Goal: Use online tool/utility

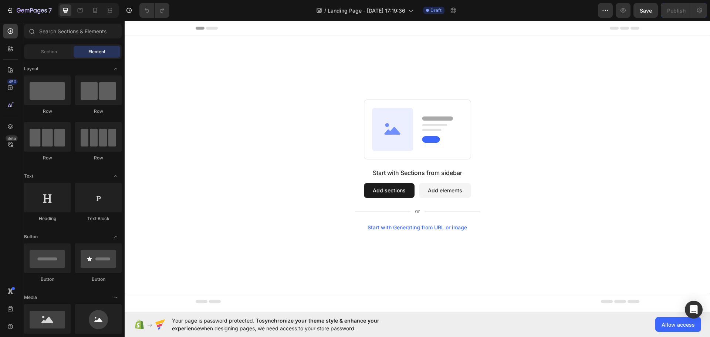
click at [407, 227] on div "Start with Generating from URL or image" at bounding box center [417, 227] width 99 height 6
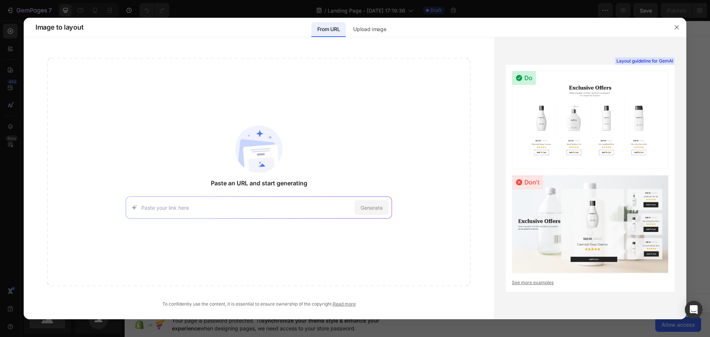
paste input "[URL][DOMAIN_NAME]"
type input "[URL][DOMAIN_NAME]"
click at [367, 207] on span "Generate" at bounding box center [372, 208] width 22 height 8
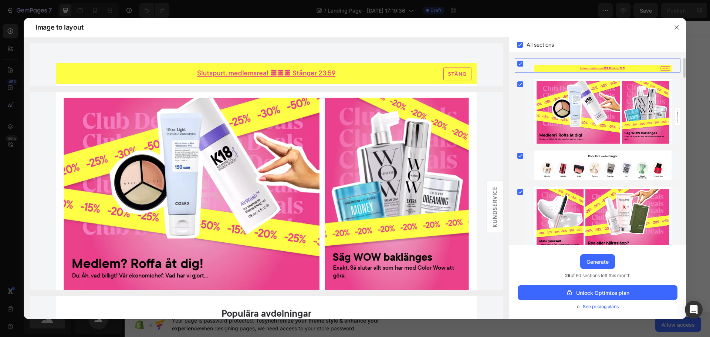
click at [522, 63] on rect at bounding box center [520, 64] width 6 height 6
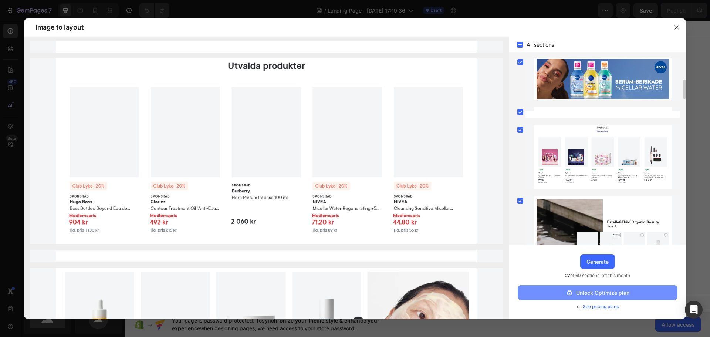
click at [600, 296] on div "Unlock Optimize plan" at bounding box center [598, 293] width 64 height 8
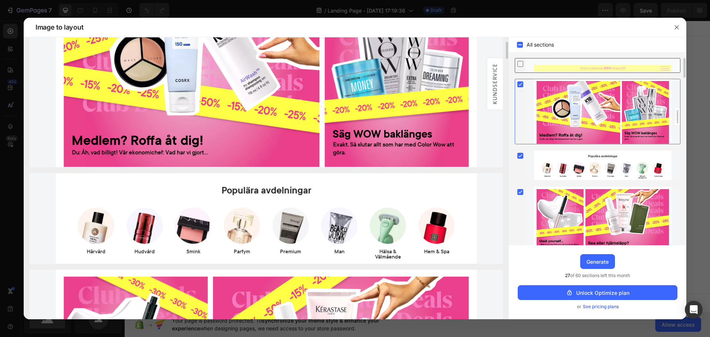
scroll to position [37, 0]
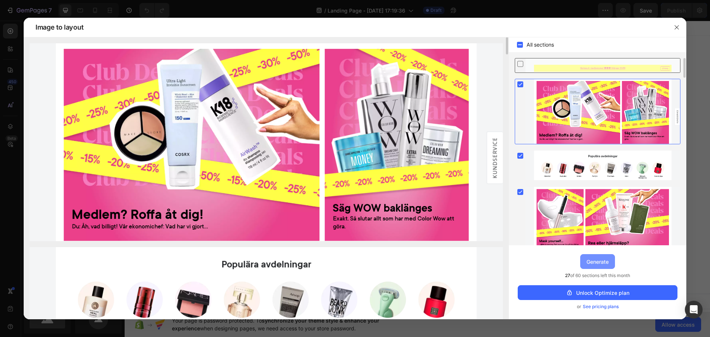
click at [592, 259] on div "Generate" at bounding box center [598, 262] width 22 height 8
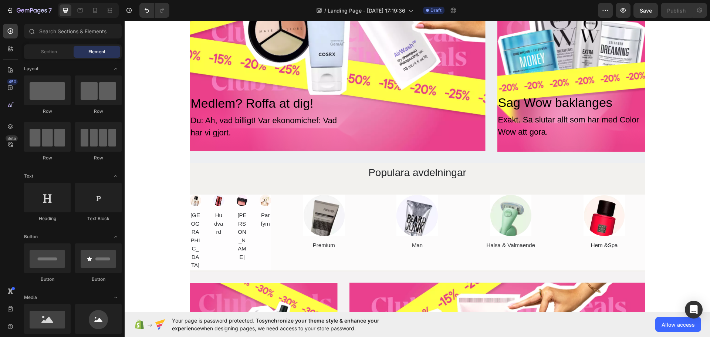
scroll to position [0, 0]
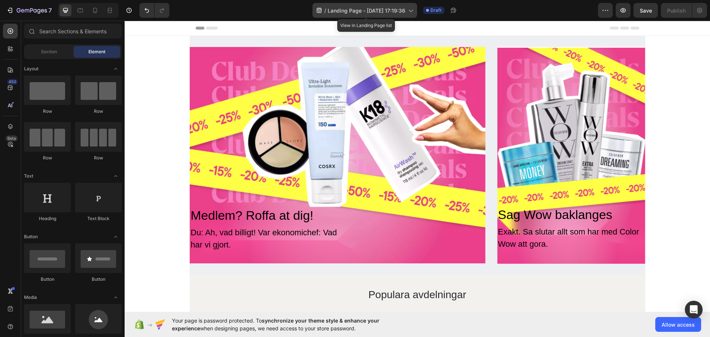
click at [413, 11] on icon at bounding box center [410, 10] width 7 height 7
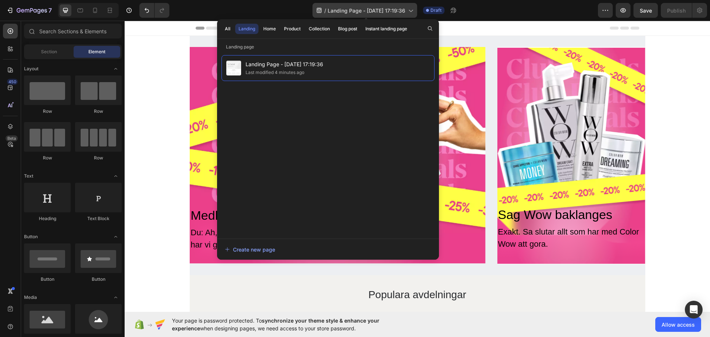
click at [413, 11] on icon at bounding box center [410, 10] width 7 height 7
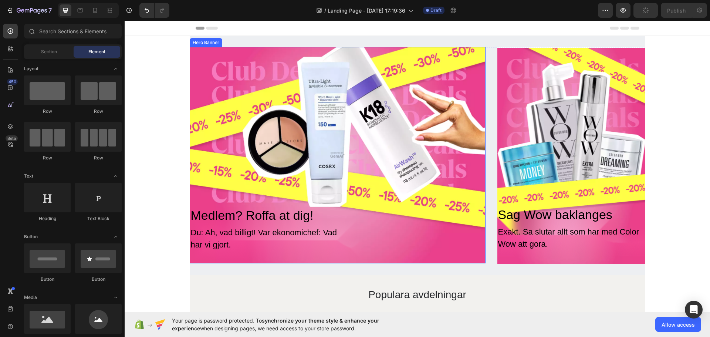
click at [253, 77] on div "Overlay" at bounding box center [338, 155] width 296 height 216
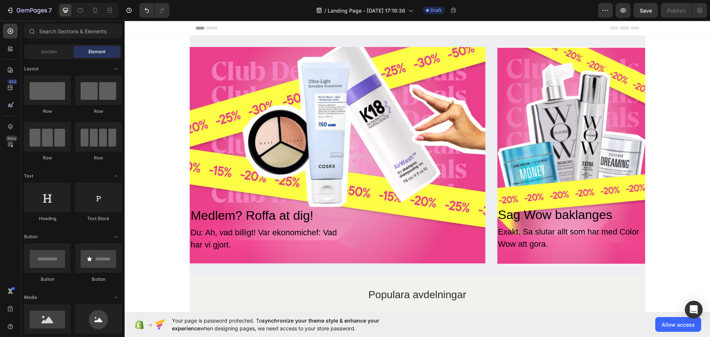
scroll to position [111, 0]
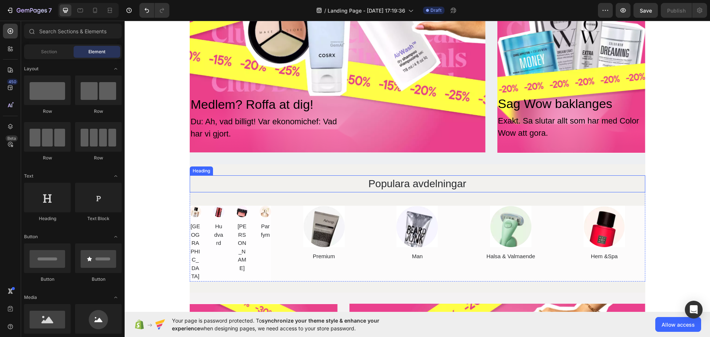
click at [299, 188] on h2 "Populara avdelningar" at bounding box center [418, 183] width 456 height 17
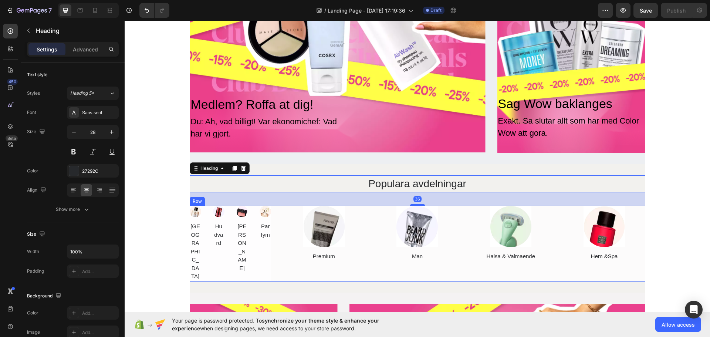
click at [284, 220] on div "Image Premium Text Block Row" at bounding box center [324, 244] width 82 height 76
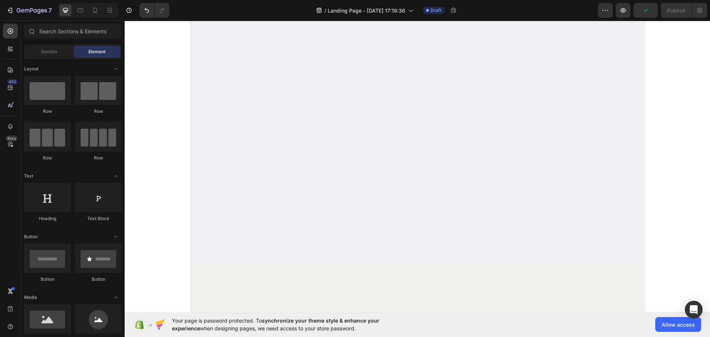
scroll to position [0, 0]
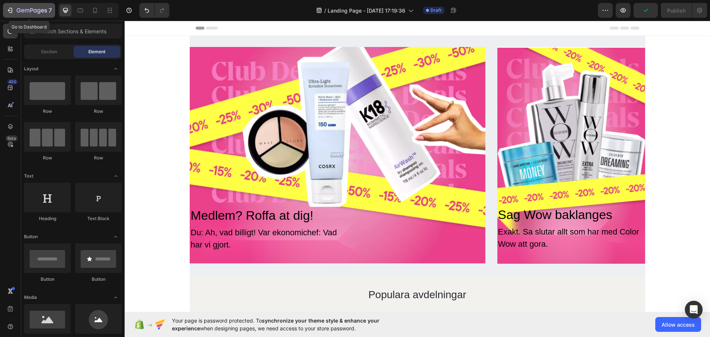
click at [13, 11] on icon "button" at bounding box center [9, 10] width 7 height 7
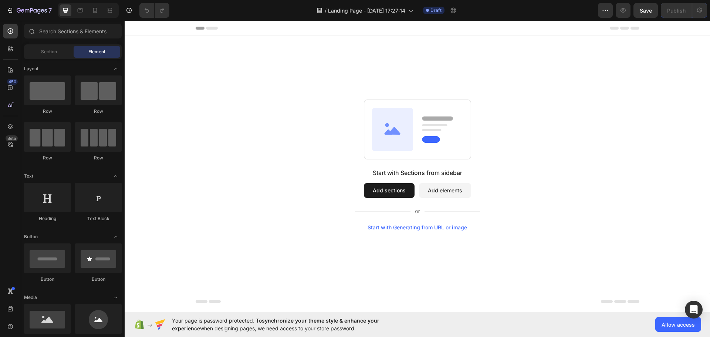
click at [433, 193] on button "Add elements" at bounding box center [445, 190] width 52 height 15
click at [455, 190] on button "Add elements" at bounding box center [445, 190] width 52 height 15
click at [117, 69] on icon "Toggle open" at bounding box center [116, 69] width 6 height 6
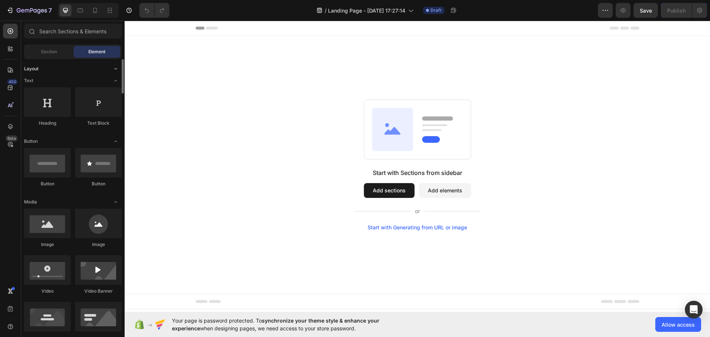
click at [117, 69] on icon "Toggle open" at bounding box center [116, 69] width 6 height 6
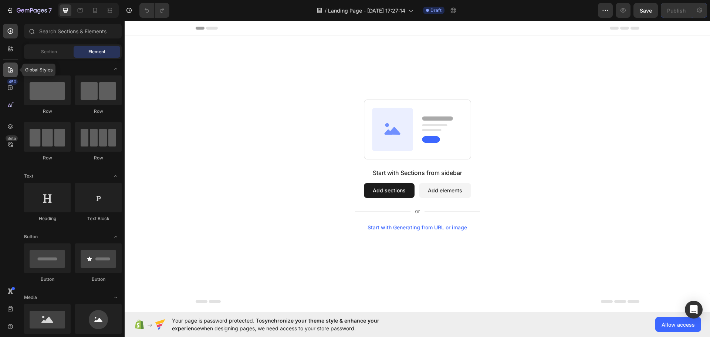
click at [12, 70] on icon at bounding box center [10, 69] width 5 height 5
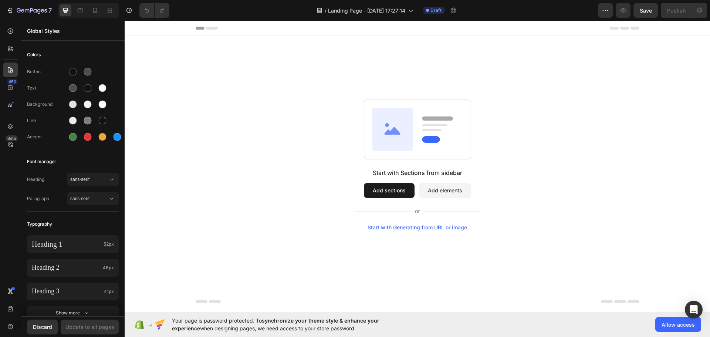
click at [6, 58] on div "450 Beta" at bounding box center [10, 154] width 15 height 260
click at [11, 52] on icon at bounding box center [10, 48] width 7 height 7
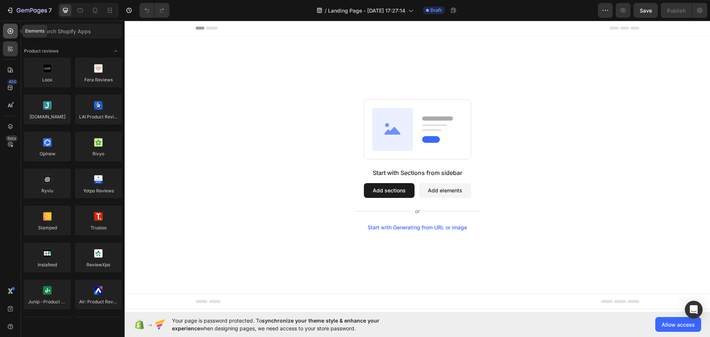
click at [9, 30] on icon at bounding box center [10, 30] width 7 height 7
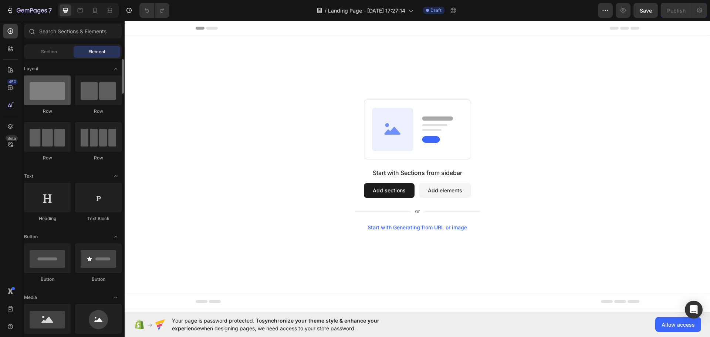
click at [55, 95] on div at bounding box center [47, 90] width 47 height 30
click at [53, 92] on div at bounding box center [47, 90] width 47 height 30
